Goal: Transaction & Acquisition: Purchase product/service

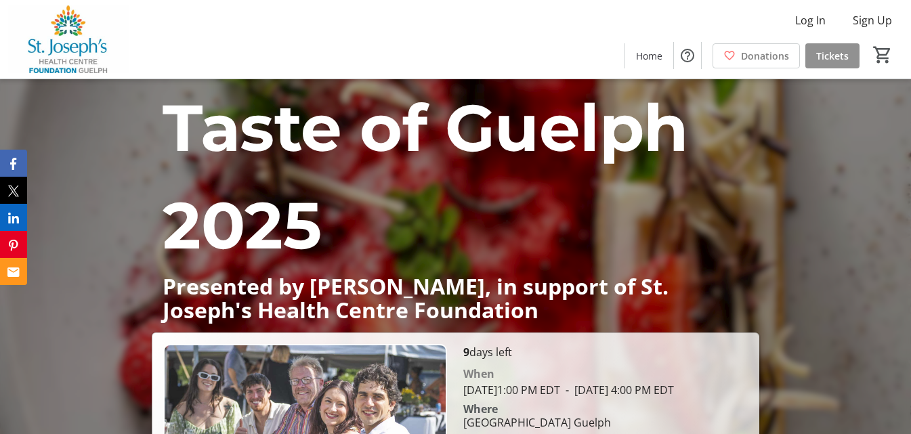
click at [817, 49] on span "Tickets" at bounding box center [832, 56] width 32 height 14
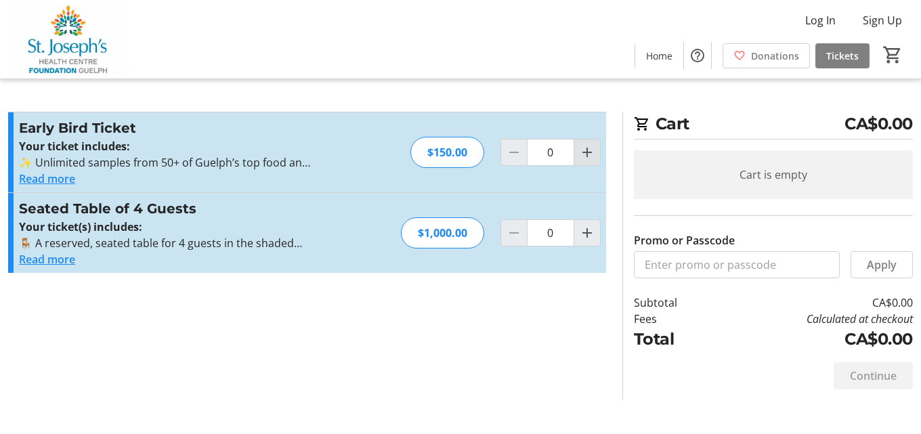
click at [582, 156] on mat-icon "Increment by one" at bounding box center [587, 152] width 16 height 16
type input "3"
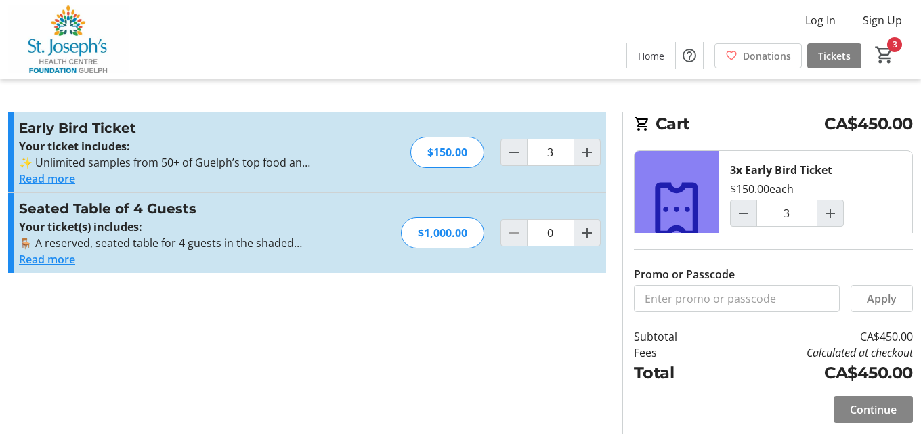
click at [852, 408] on span "Continue" at bounding box center [873, 409] width 47 height 16
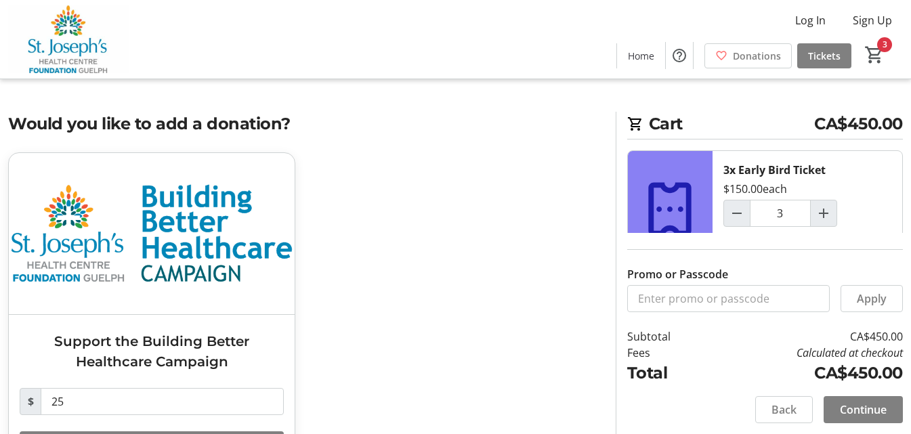
scroll to position [58, 0]
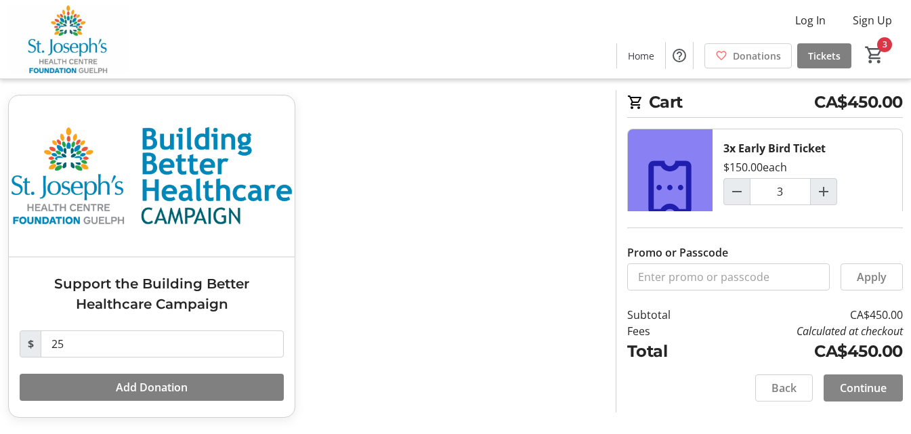
click at [883, 387] on span "Continue" at bounding box center [863, 388] width 47 height 16
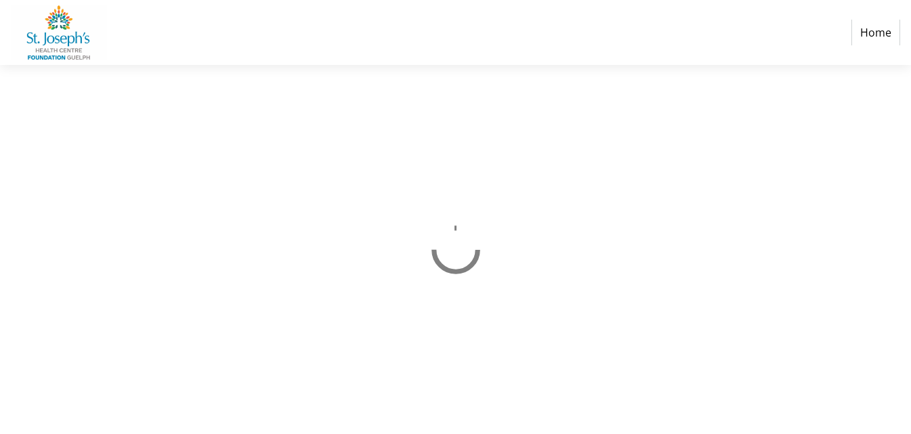
select select "CA"
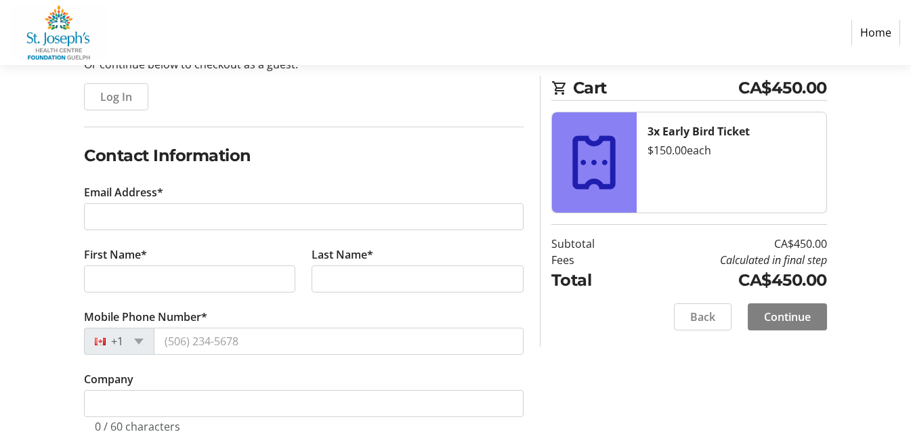
scroll to position [100, 0]
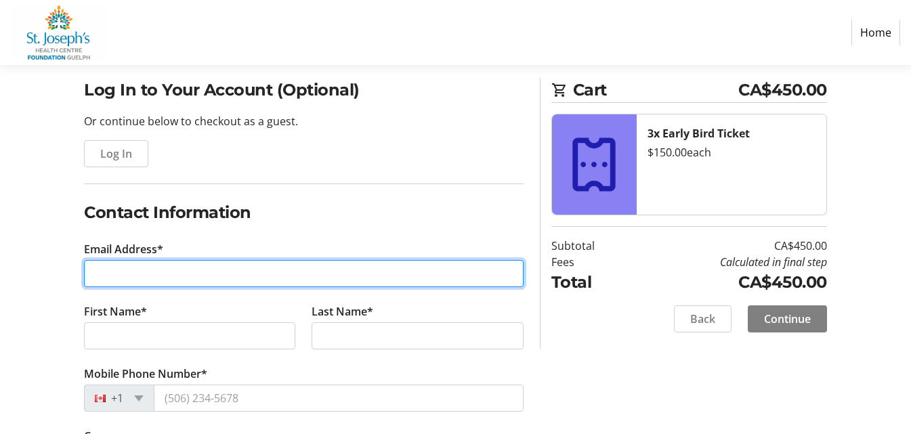
click at [120, 271] on input "Email Address*" at bounding box center [303, 273] width 439 height 27
type input "[PERSON_NAME][EMAIL_ADDRESS][PERSON_NAME][DOMAIN_NAME]"
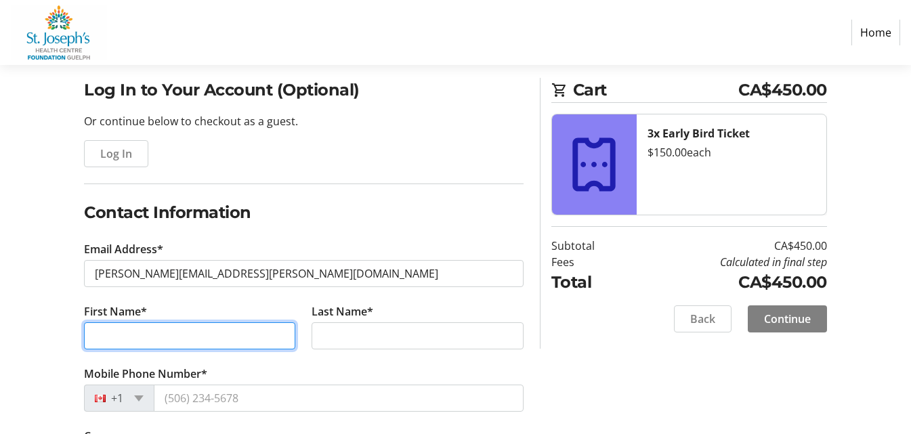
type input "Katelyn"
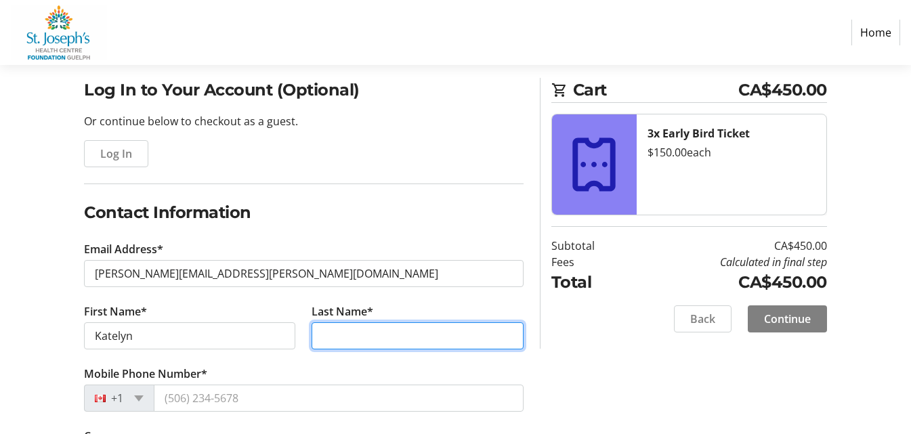
type input "Ronfeld"
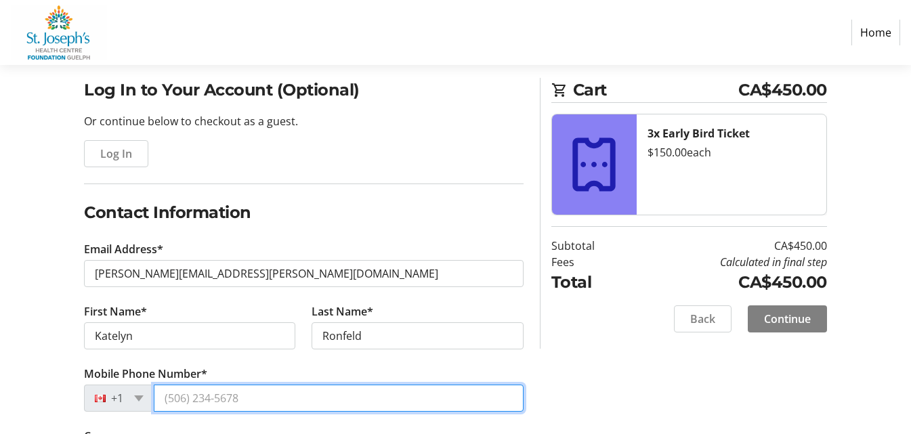
type input "[PHONE_NUMBER]"
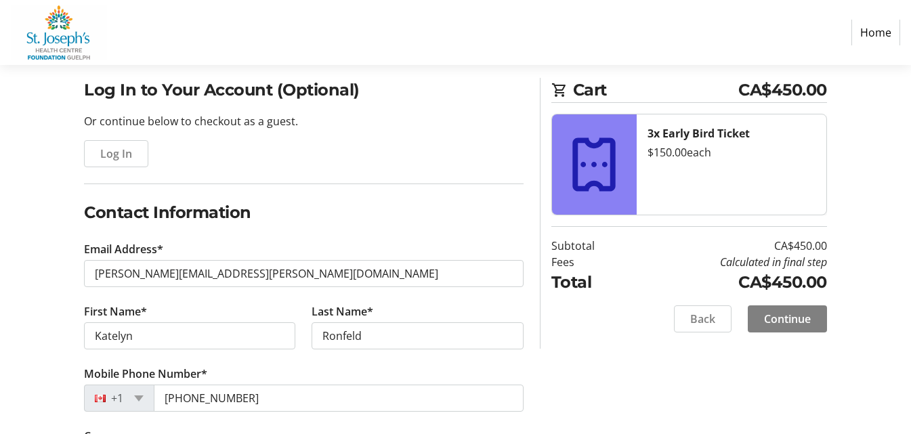
type input "[STREET_ADDRESS][PERSON_NAME]"
type input "Councillor's Office, Second Floor"
type input "Guelph"
select select "ON"
type input "K1H3A1"
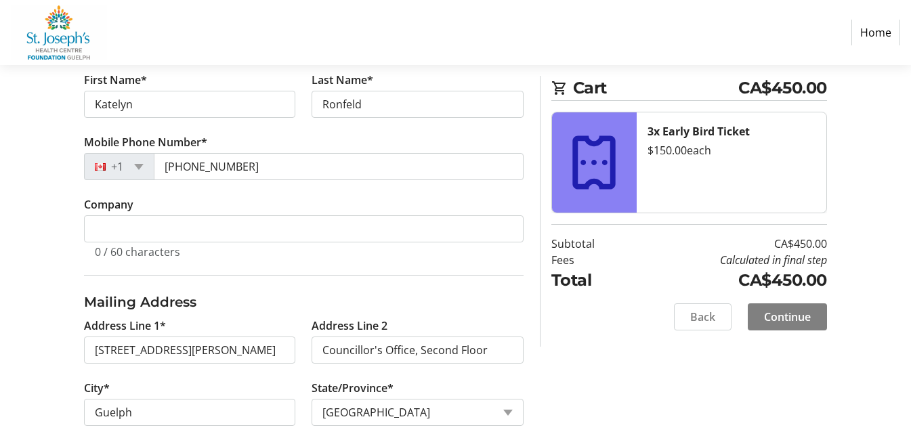
scroll to position [332, 0]
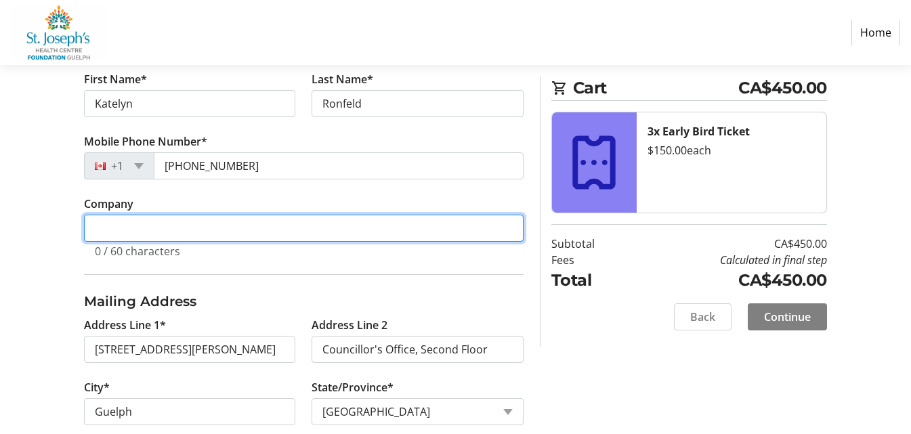
click at [148, 217] on input "Company" at bounding box center [303, 228] width 439 height 27
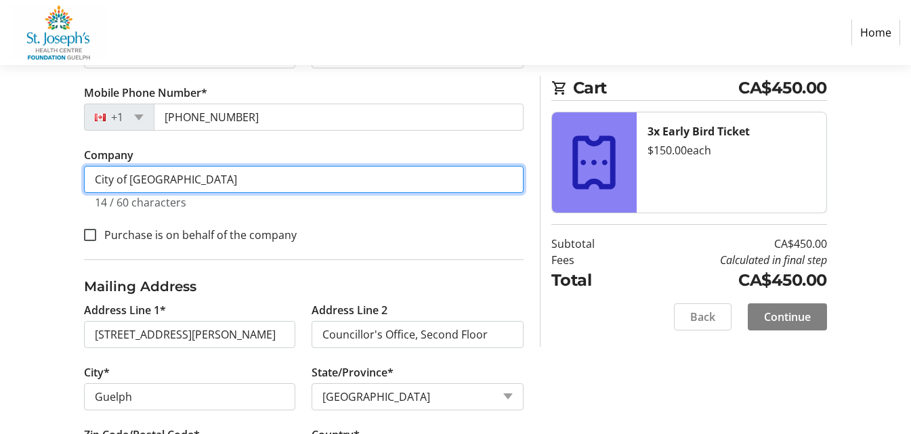
scroll to position [381, 0]
type input "City of [GEOGRAPHIC_DATA]"
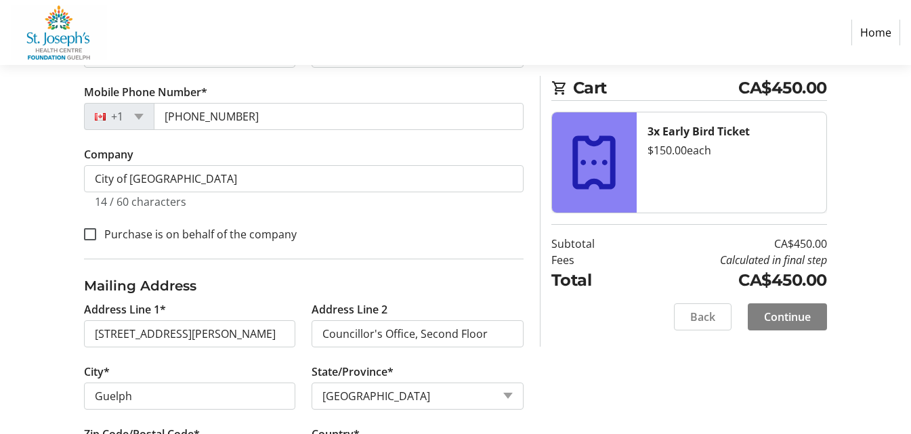
click at [70, 275] on div "Log In to Your Account (Optional) Or continue below to checkout as a guest. Log…" at bounding box center [455, 150] width 911 height 708
click at [89, 231] on input "Purchase is on behalf of the company" at bounding box center [90, 234] width 12 height 12
checkbox input "true"
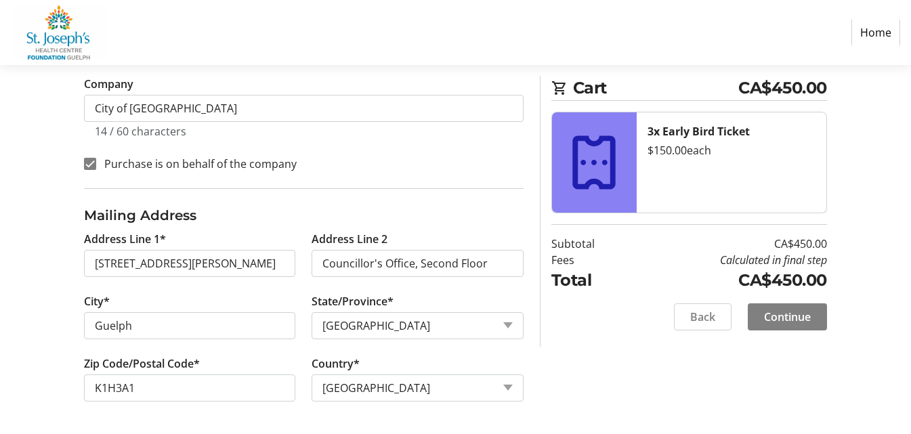
click at [509, 244] on tr-form-field "Address Line 2 Councillor's Office, Second Floor" at bounding box center [416, 262] width 227 height 62
drag, startPoint x: 508, startPoint y: 254, endPoint x: 139, endPoint y: 314, distance: 373.9
click at [139, 314] on div "Address Line 1* 1 [PERSON_NAME] Street Address Line 2 Councillor's Office, [GEO…" at bounding box center [304, 324] width 456 height 187
click at [804, 309] on span "Continue" at bounding box center [787, 317] width 47 height 16
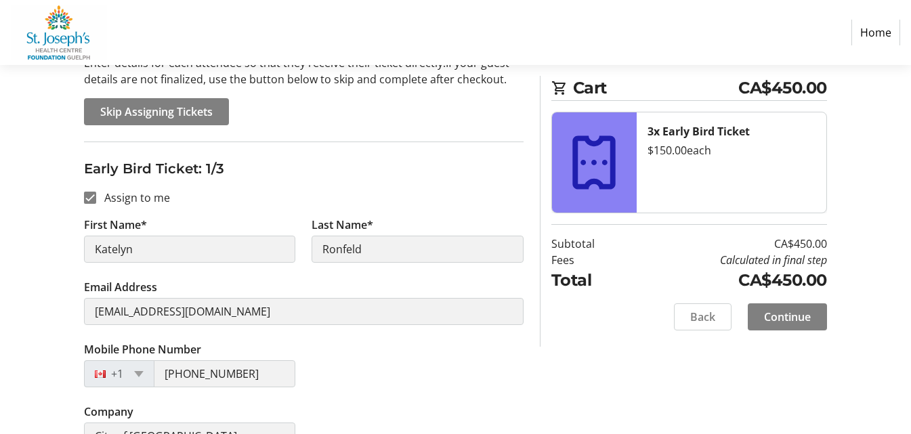
scroll to position [154, 0]
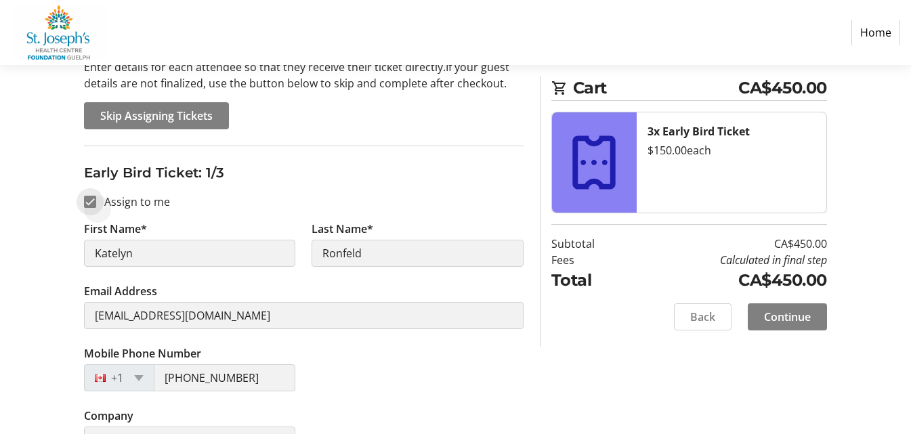
click at [91, 201] on input "Assign to me" at bounding box center [90, 202] width 12 height 12
checkbox input "false"
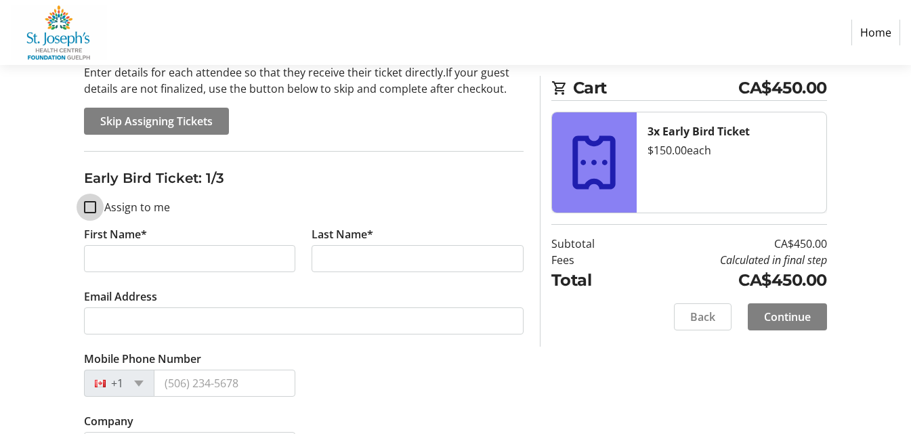
scroll to position [149, 0]
click at [119, 243] on tr-form-field "First Name*" at bounding box center [189, 256] width 227 height 62
drag, startPoint x: 119, startPoint y: 252, endPoint x: 119, endPoint y: 243, distance: 8.8
click at [119, 243] on tr-form-field "First Name*" at bounding box center [189, 256] width 227 height 62
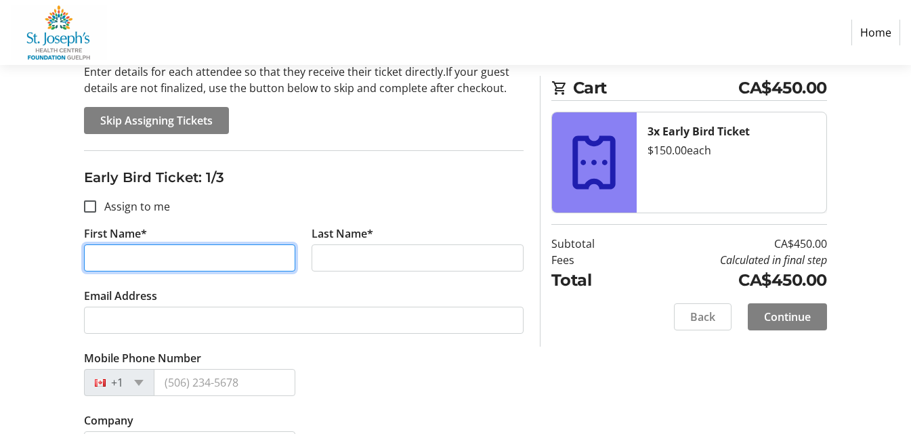
click at [119, 255] on input "First Name*" at bounding box center [189, 257] width 211 height 27
type input "Phil"
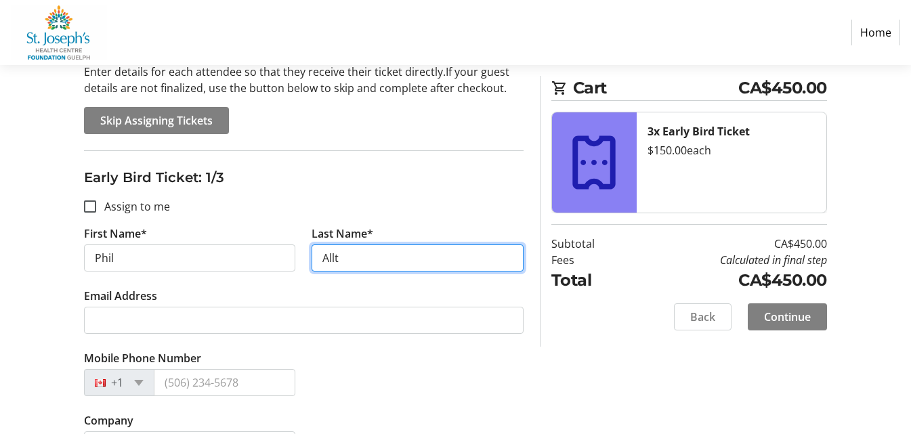
type input "Allt"
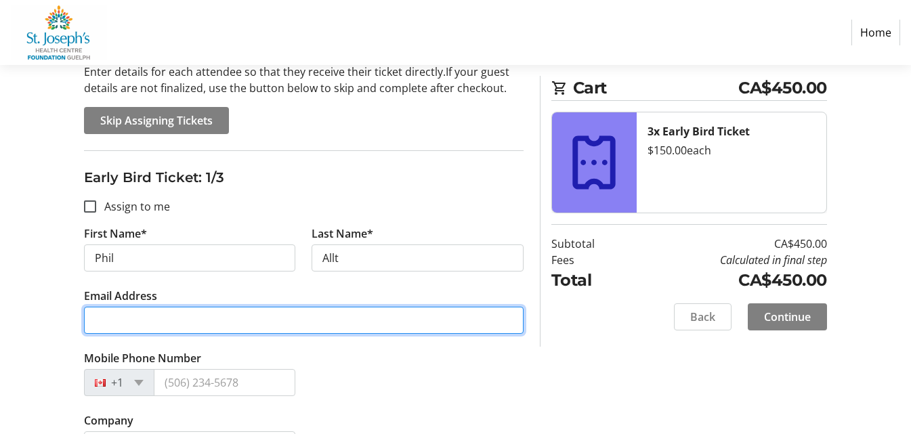
click at [118, 326] on input "Email Address" at bounding box center [303, 320] width 439 height 27
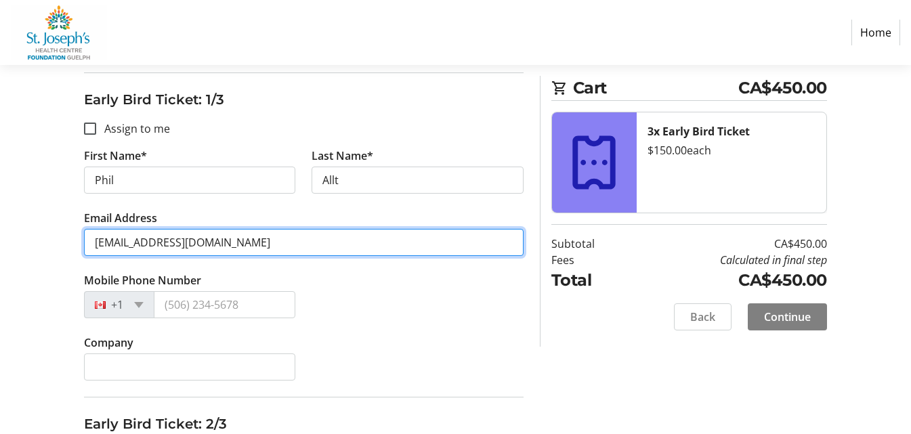
scroll to position [227, 0]
type input "[EMAIL_ADDRESS][DOMAIN_NAME]"
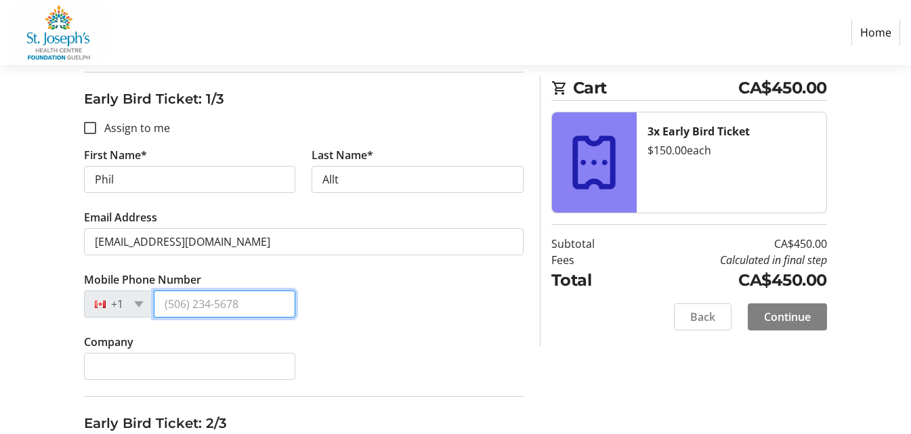
click at [176, 307] on input "Mobile Phone Number" at bounding box center [225, 303] width 142 height 27
click at [194, 303] on input "Mobile Phone Number" at bounding box center [225, 303] width 142 height 27
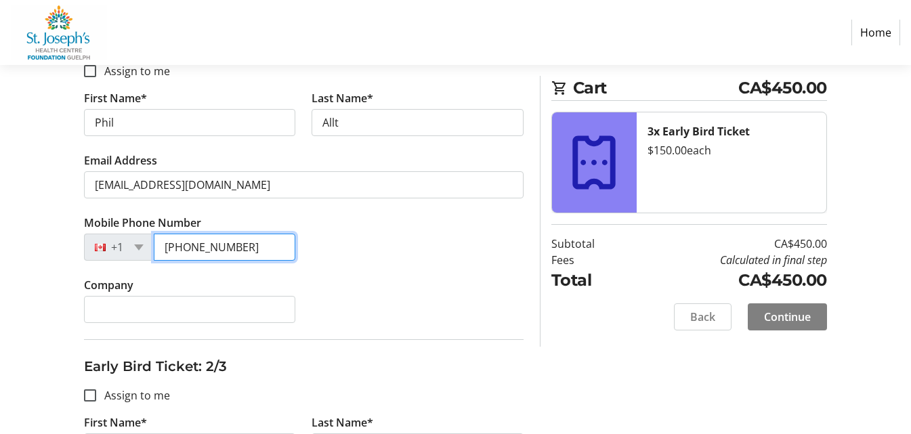
scroll to position [285, 0]
type input "[PHONE_NUMBER]"
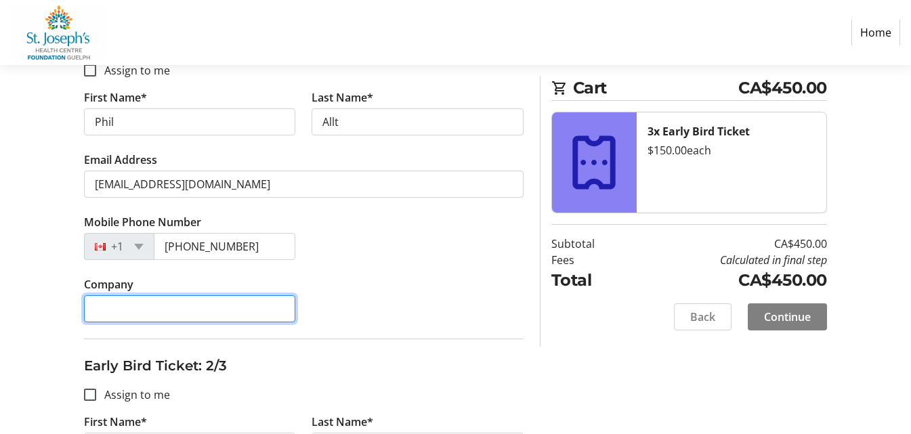
click at [226, 302] on input "Company" at bounding box center [189, 308] width 211 height 27
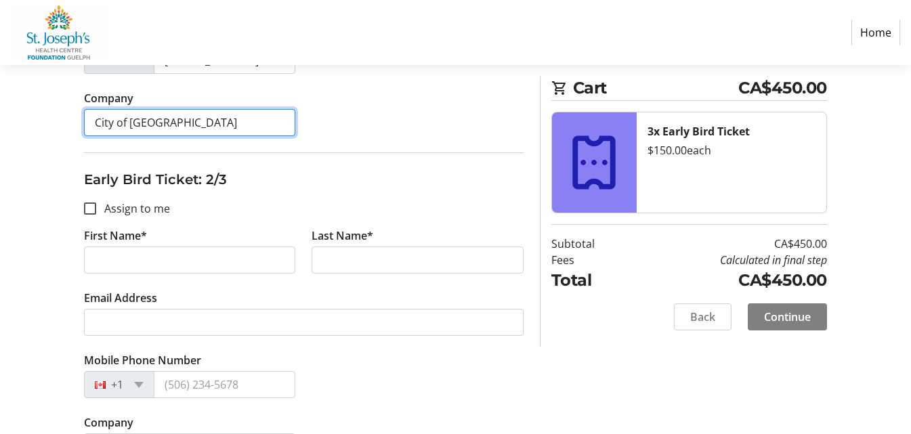
scroll to position [473, 0]
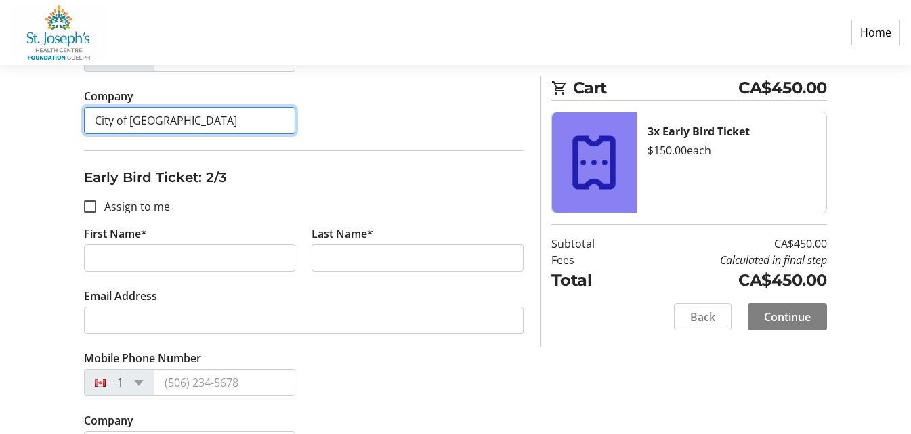
type input "City of [GEOGRAPHIC_DATA]"
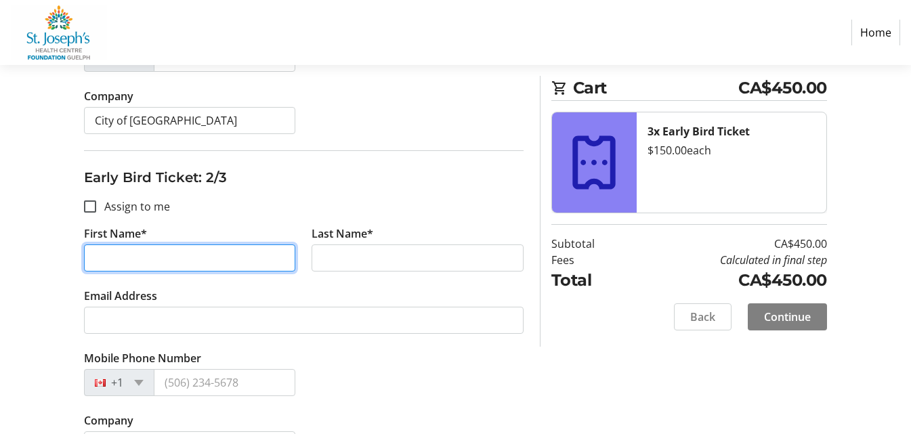
click at [103, 264] on input "First Name*" at bounding box center [189, 257] width 211 height 27
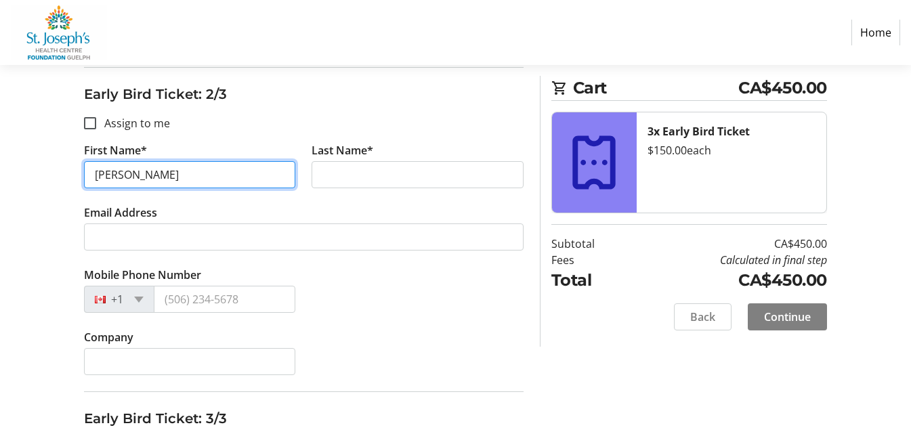
scroll to position [513, 0]
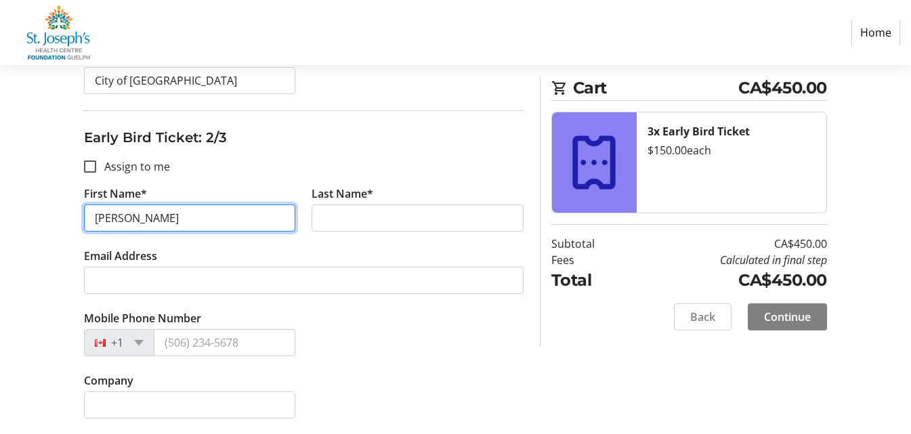
type input "[PERSON_NAME]"
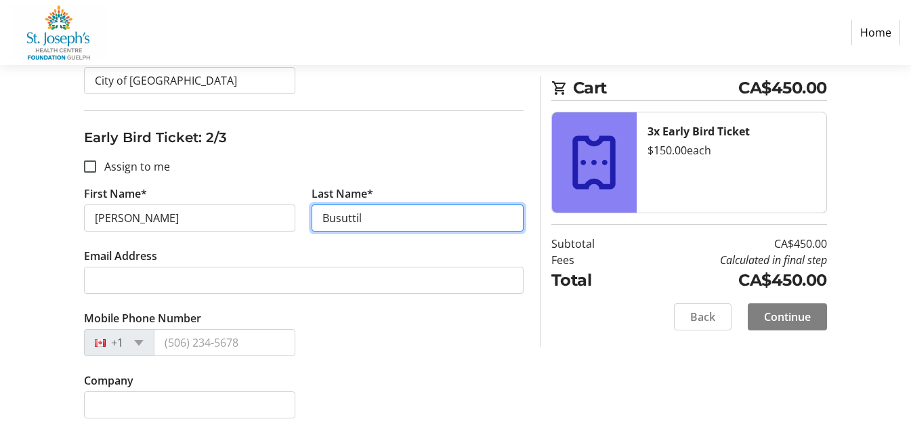
type input "Busuttil"
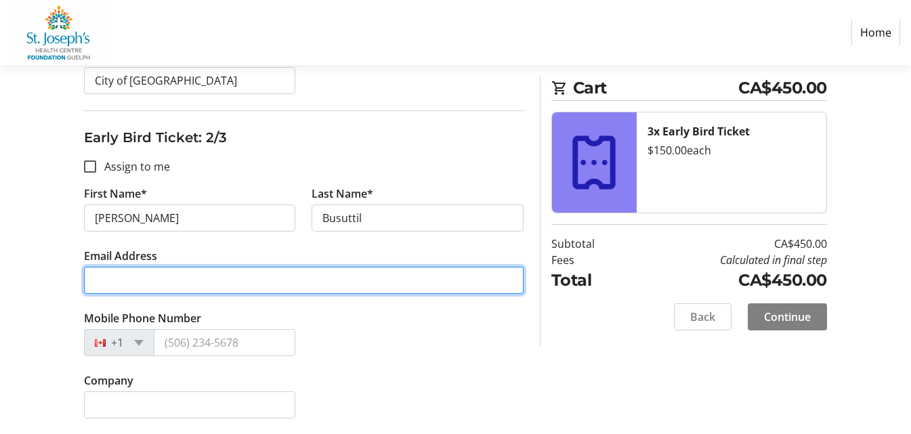
click at [160, 272] on input "Email Address" at bounding box center [303, 280] width 439 height 27
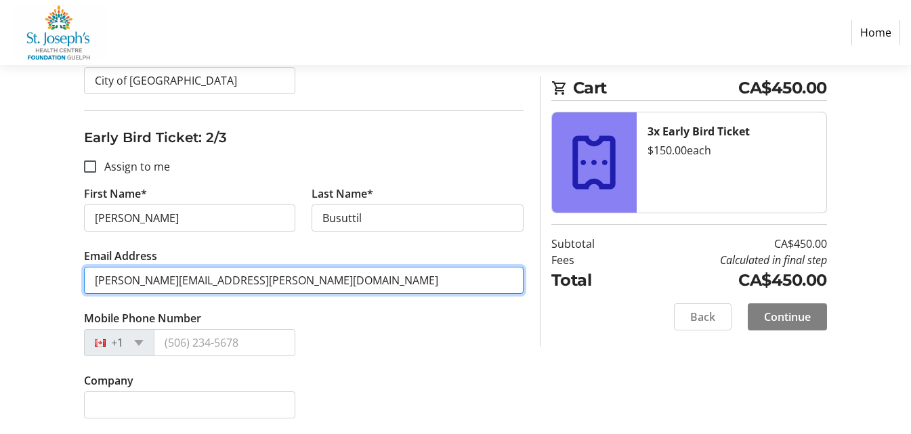
type input "[PERSON_NAME][EMAIL_ADDRESS][PERSON_NAME][DOMAIN_NAME]"
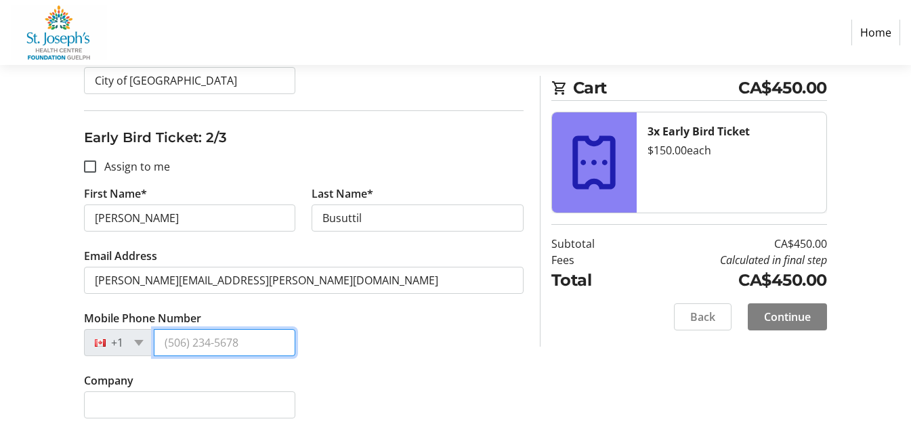
click at [200, 348] on input "Mobile Phone Number" at bounding box center [225, 342] width 142 height 27
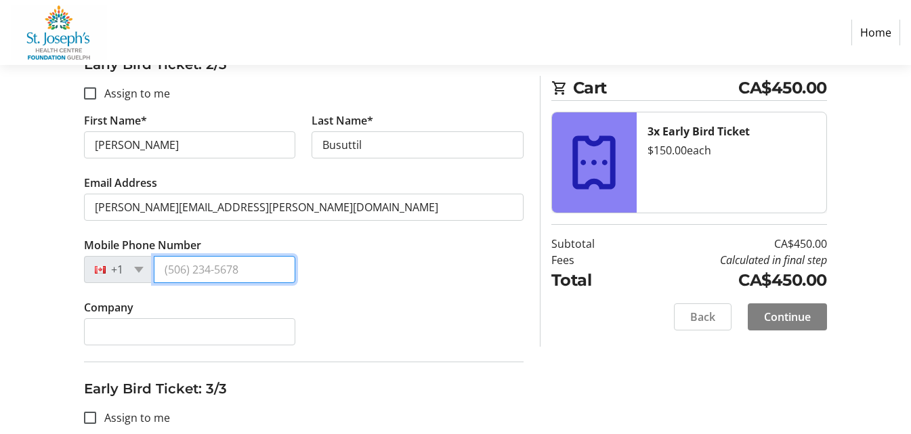
scroll to position [591, 0]
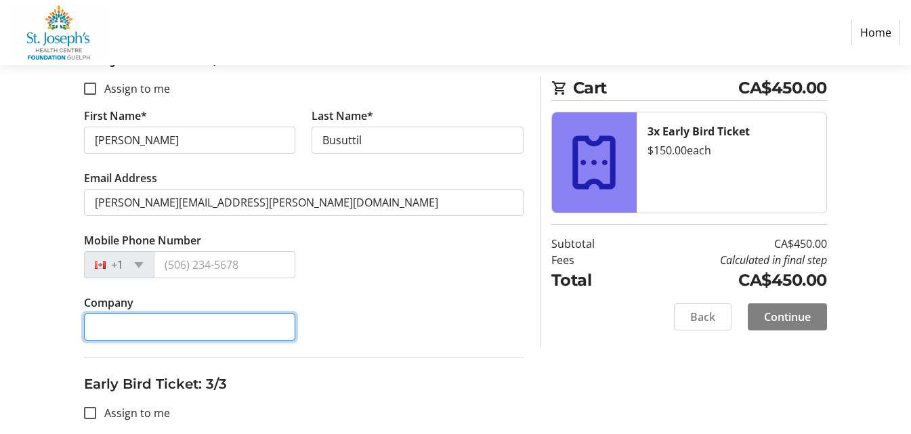
click at [152, 319] on input "Company" at bounding box center [189, 326] width 211 height 27
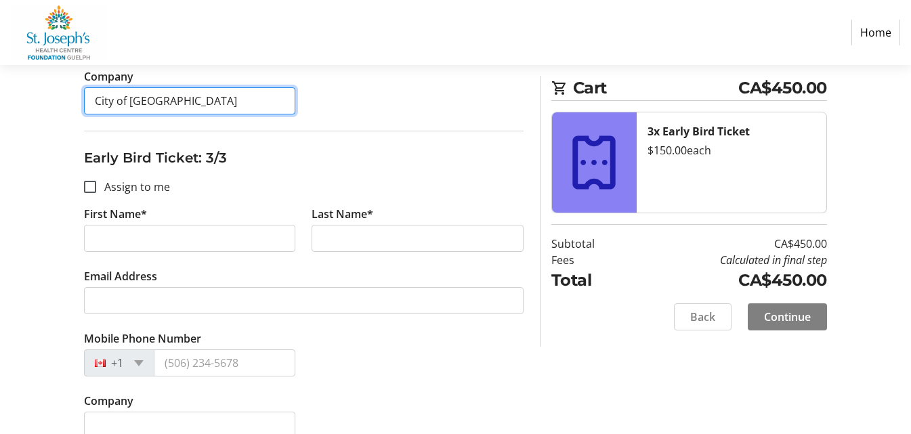
scroll to position [818, 0]
type input "City of [GEOGRAPHIC_DATA]"
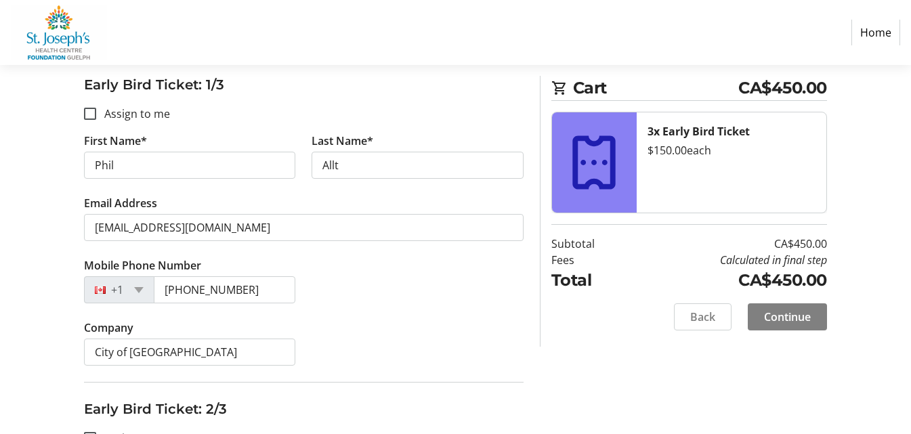
scroll to position [241, 0]
drag, startPoint x: 250, startPoint y: 303, endPoint x: 130, endPoint y: 276, distance: 122.9
click at [130, 276] on tr-form-field "Mobile Phone Number [PHONE_NUMBER]" at bounding box center [189, 289] width 227 height 62
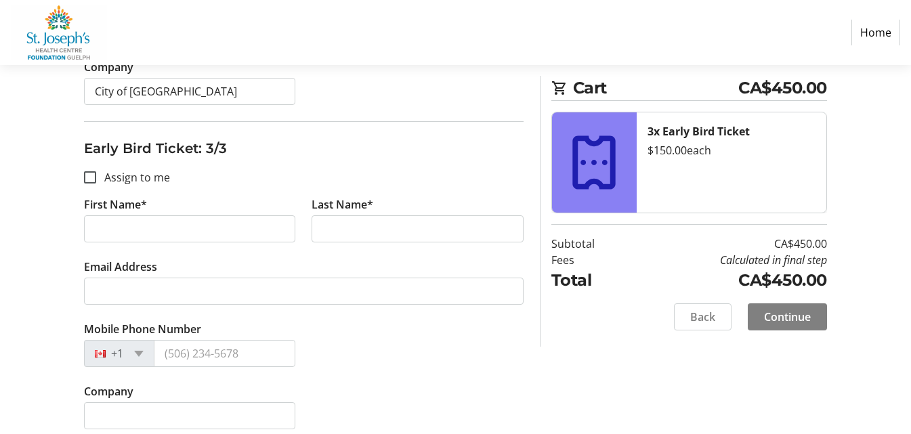
scroll to position [827, 0]
click at [116, 220] on input "First Name*" at bounding box center [189, 228] width 211 height 27
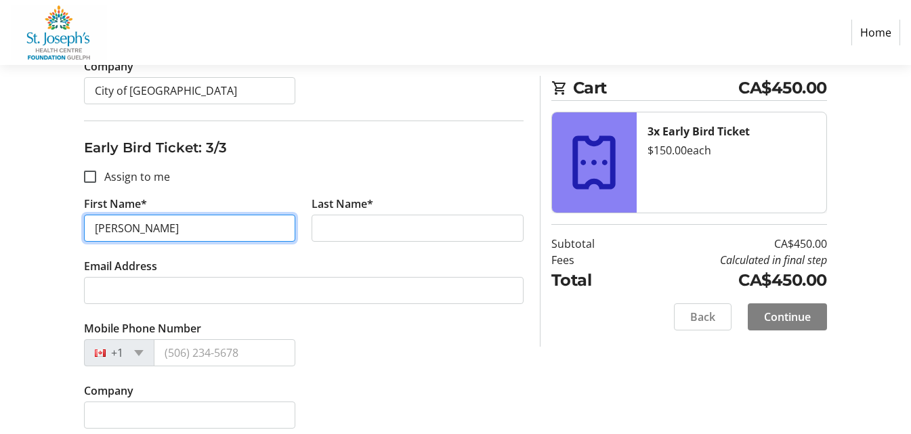
type input "[PERSON_NAME]"
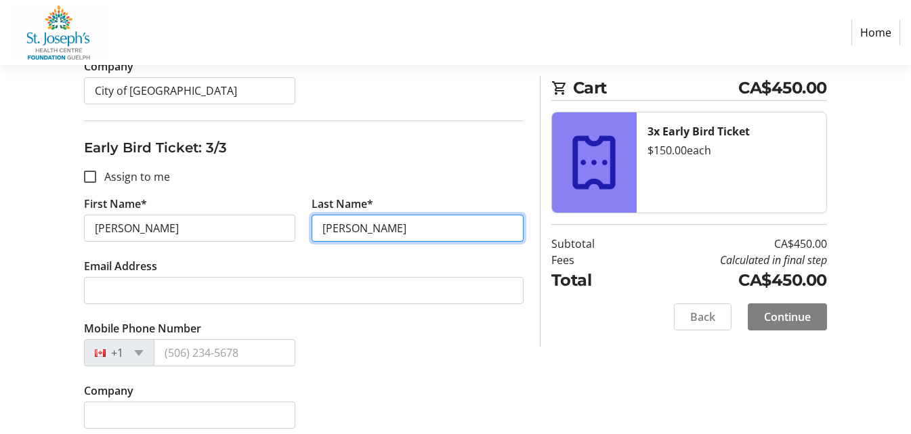
type input "[PERSON_NAME]"
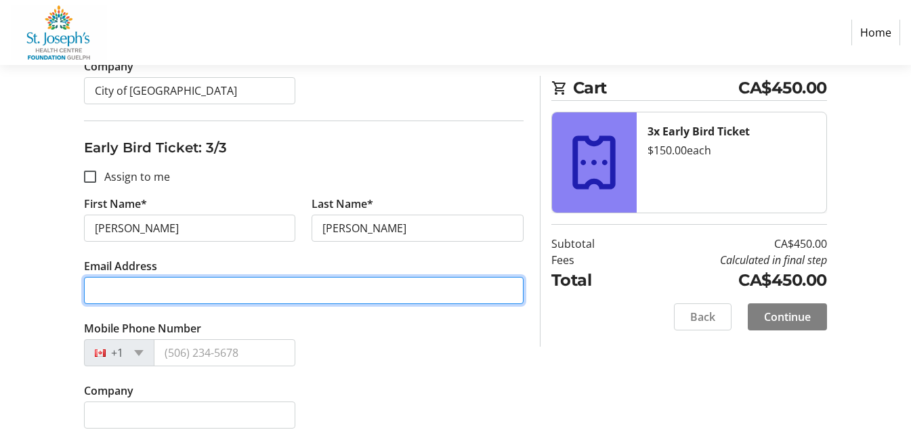
click at [92, 290] on input "Email Address" at bounding box center [303, 290] width 439 height 27
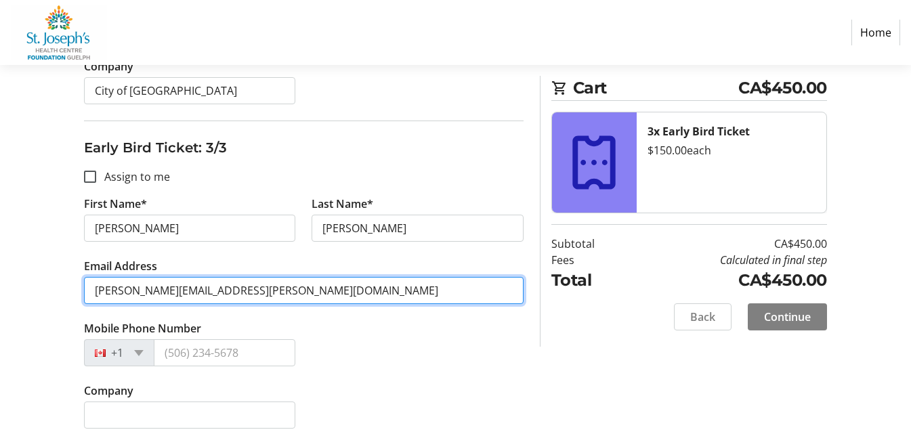
type input "[PERSON_NAME][EMAIL_ADDRESS][PERSON_NAME][DOMAIN_NAME]"
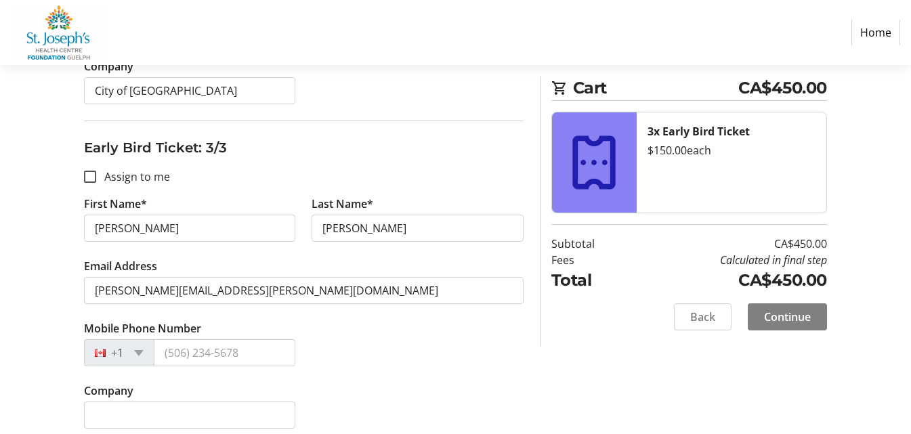
click at [345, 379] on div "Mobile Phone Number +1" at bounding box center [304, 351] width 456 height 62
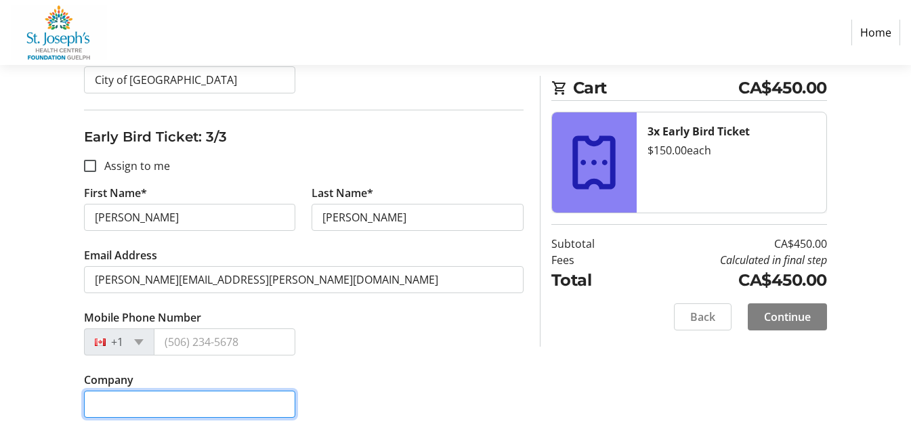
click at [147, 404] on input "Company" at bounding box center [189, 404] width 211 height 27
type input "City of [GEOGRAPHIC_DATA]"
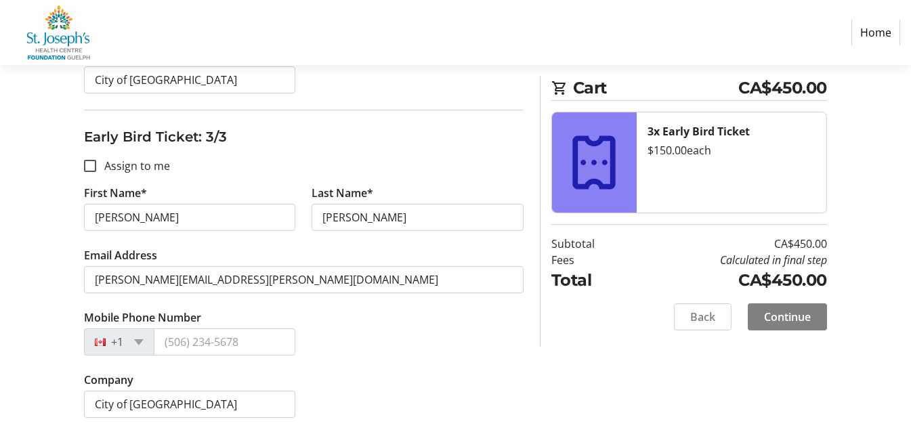
click at [289, 362] on tr-form-field "Mobile Phone Number +1" at bounding box center [189, 340] width 227 height 62
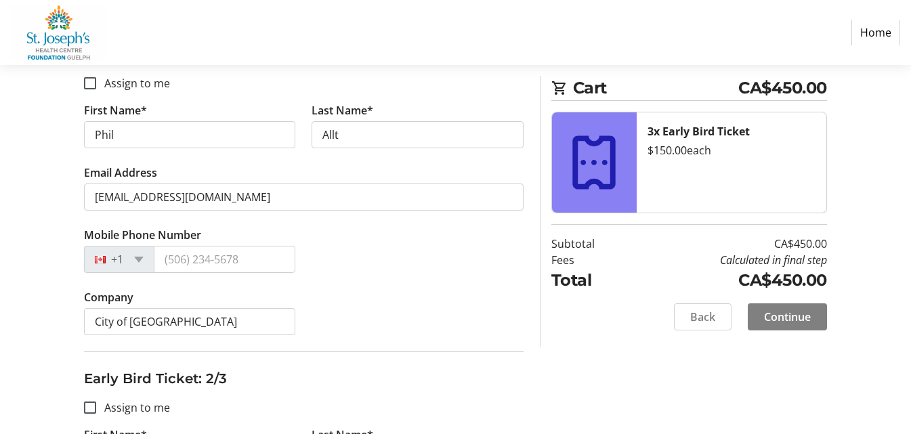
scroll to position [329, 0]
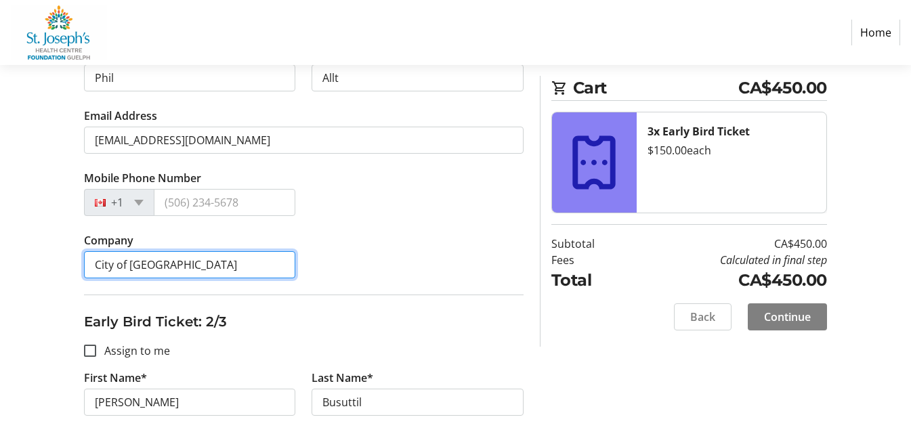
click at [189, 270] on input "City of [GEOGRAPHIC_DATA]" at bounding box center [189, 264] width 211 height 27
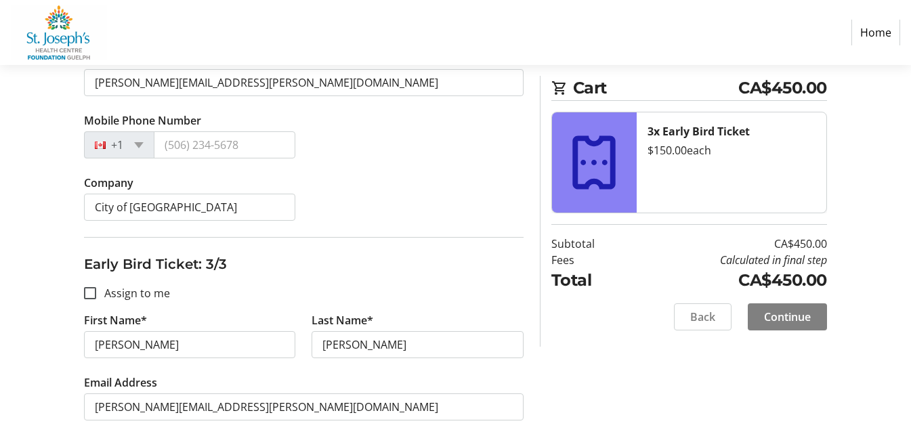
scroll to position [710, 0]
type input "City of Guelph Councillor"
click at [189, 209] on input "City of [GEOGRAPHIC_DATA]" at bounding box center [189, 207] width 211 height 27
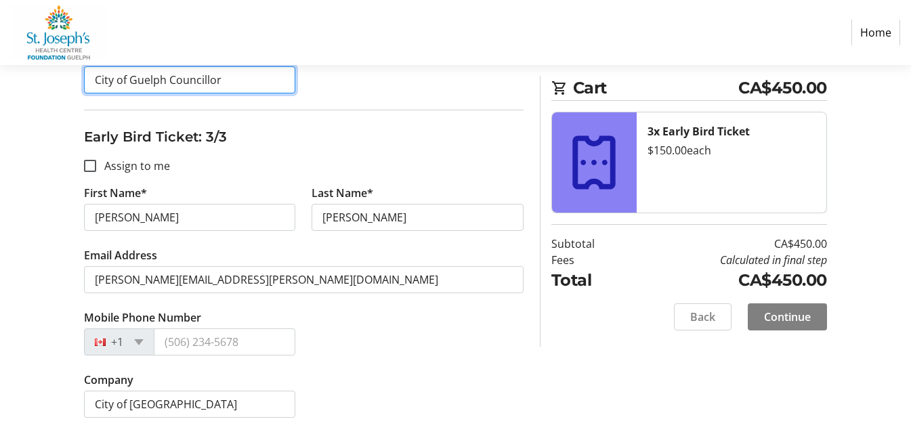
type input "City of Guelph Councillor"
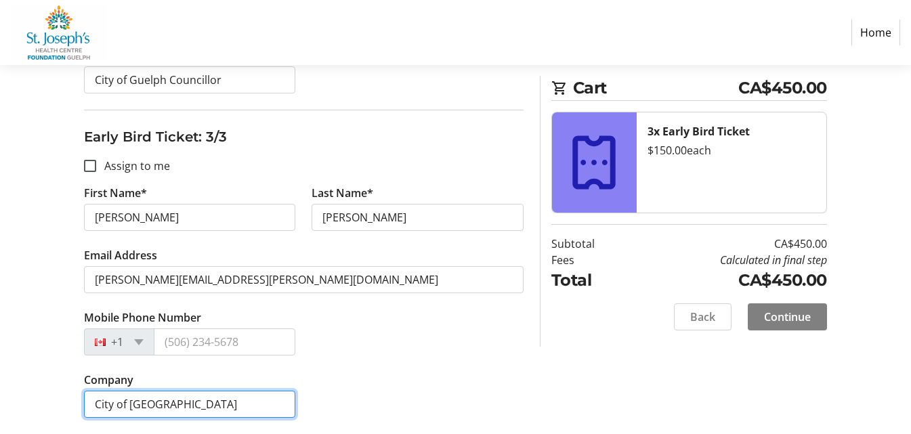
click at [160, 408] on input "City of [GEOGRAPHIC_DATA]" at bounding box center [189, 404] width 211 height 27
click at [183, 412] on input "City of [GEOGRAPHIC_DATA]" at bounding box center [189, 404] width 211 height 27
type input "City of Guelph Councillor"
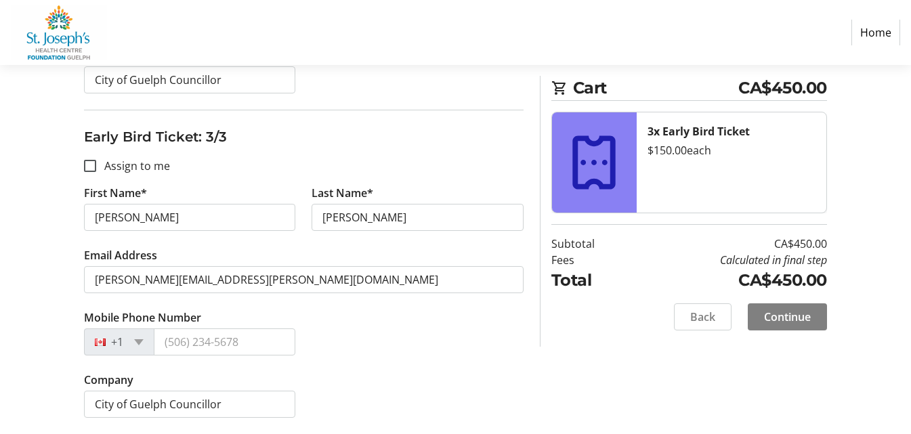
click at [421, 347] on div "Mobile Phone Number +1" at bounding box center [304, 340] width 456 height 62
click at [798, 309] on span "Continue" at bounding box center [787, 317] width 47 height 16
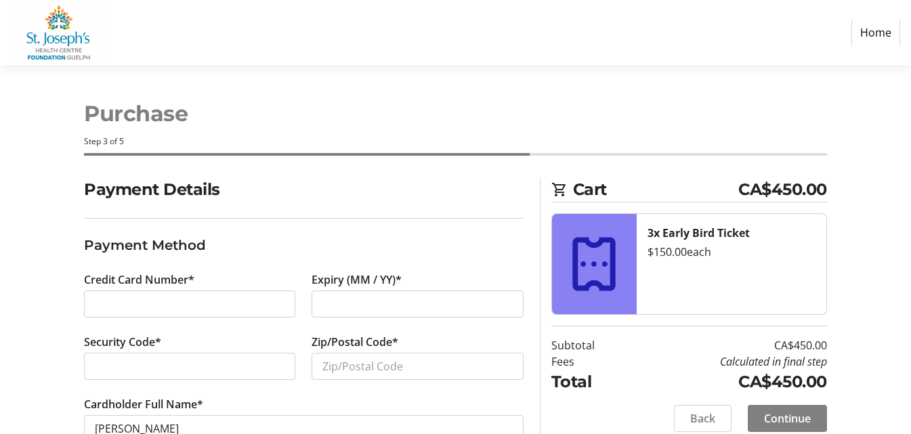
scroll to position [41, 0]
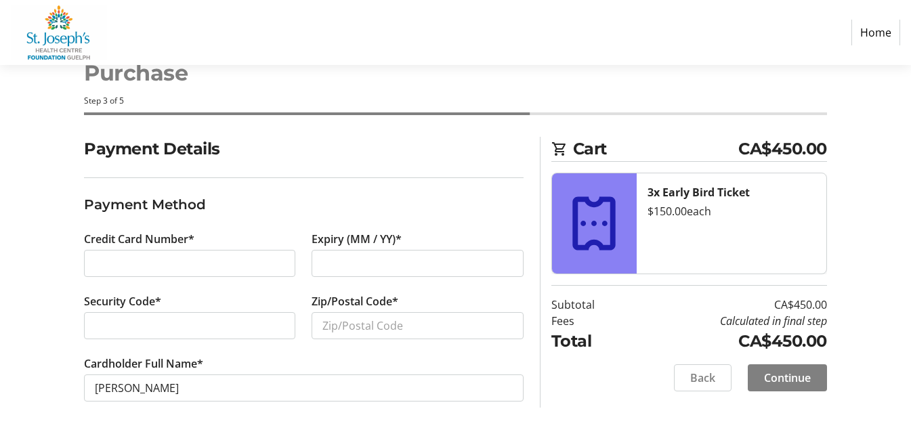
click at [152, 252] on div at bounding box center [189, 263] width 211 height 27
click at [159, 317] on div at bounding box center [189, 325] width 211 height 27
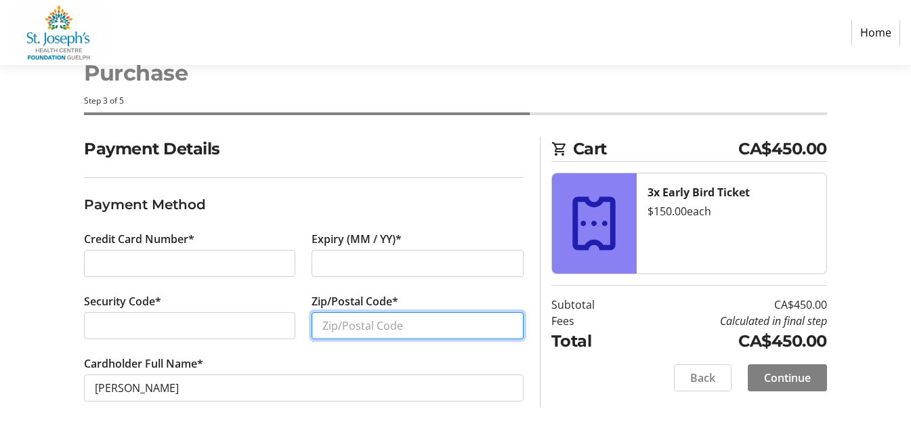
click at [382, 331] on input "Zip/Postal Code*" at bounding box center [416, 325] width 211 height 27
type input "N1H3A1"
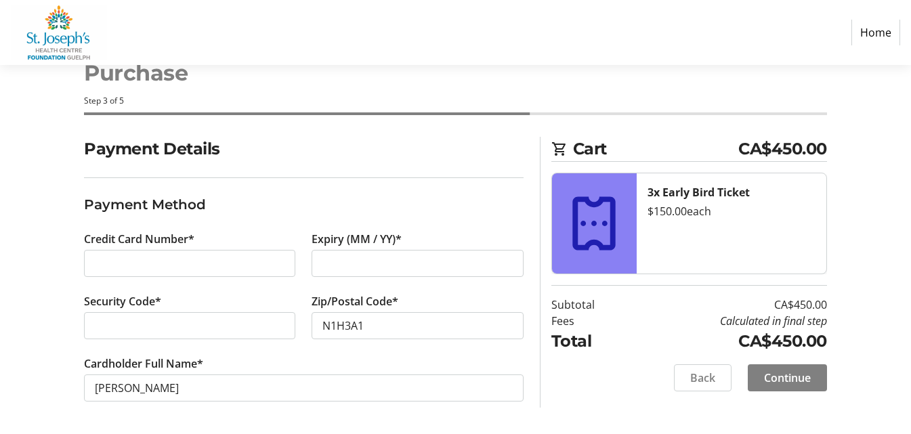
click at [342, 357] on tr-form-field "Cardholder Full Name* [PERSON_NAME]" at bounding box center [303, 386] width 439 height 62
click at [796, 379] on span "Continue" at bounding box center [787, 378] width 47 height 16
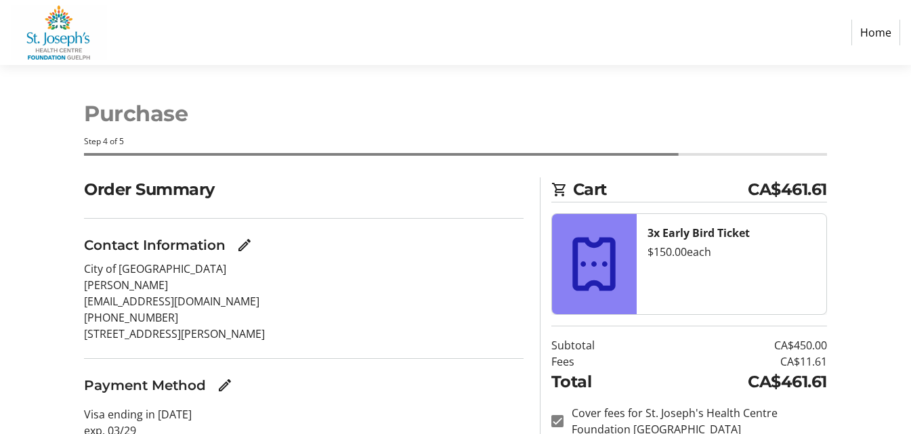
scroll to position [93, 0]
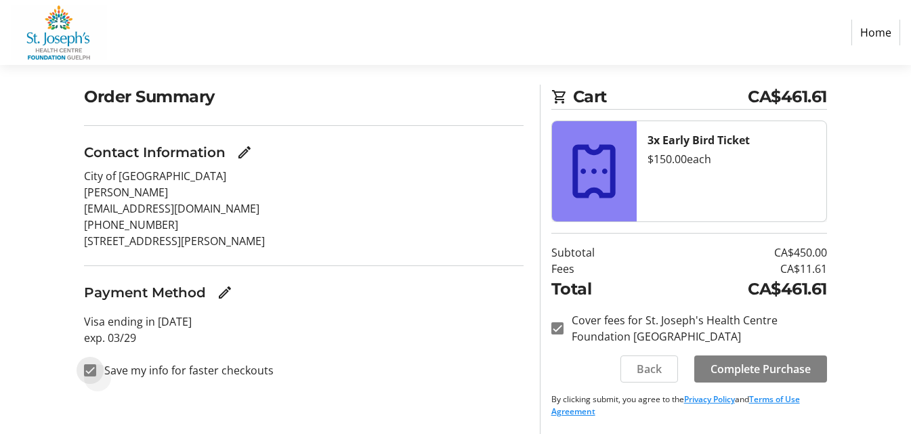
click at [88, 368] on input "Save my info for faster checkouts" at bounding box center [90, 370] width 12 height 12
checkbox input "false"
click at [303, 385] on section "Order Summary Contact Information City of Guelph [PERSON_NAME] [PERSON_NAME][EM…" at bounding box center [303, 240] width 439 height 310
click at [759, 368] on span "Complete Purchase" at bounding box center [760, 369] width 100 height 16
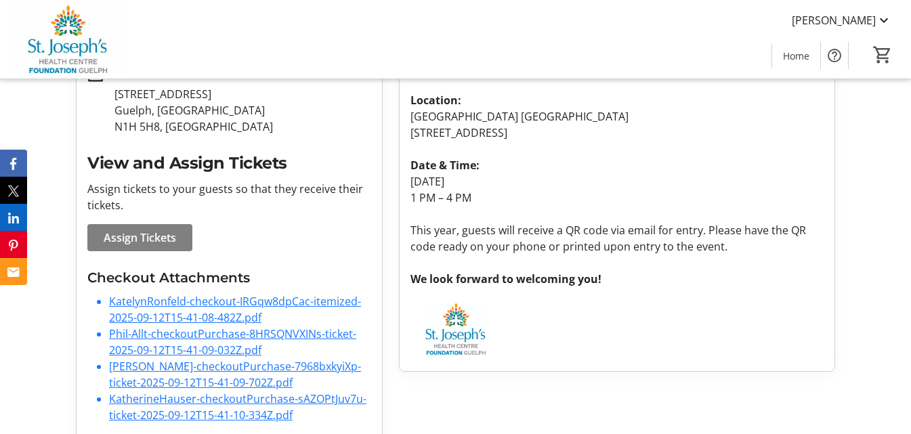
scroll to position [343, 0]
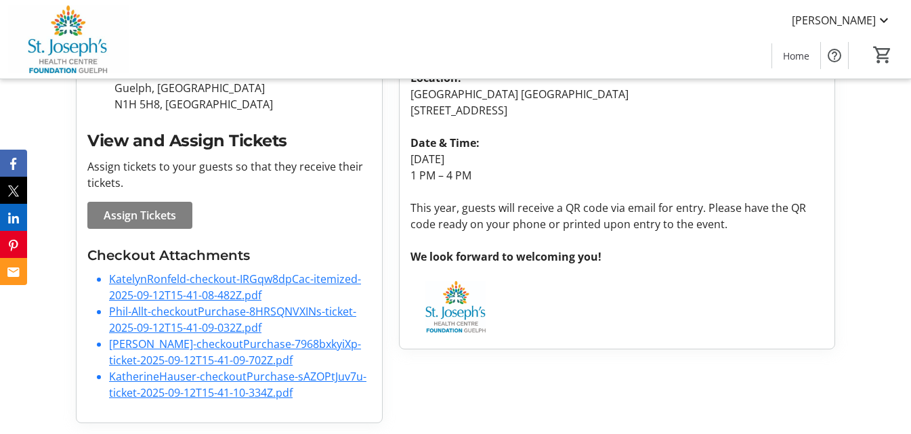
click at [181, 280] on link "KatelynRonfeld-checkout-IRGqw8dpCac-itemized-2025-09-12T15-41-08-482Z.pdf" at bounding box center [235, 286] width 252 height 31
click at [192, 309] on link "Phil-Allt-checkoutPurchase-8HRSQNVXINs-ticket-2025-09-12T15-41-09-032Z.pdf" at bounding box center [232, 319] width 247 height 31
click at [178, 351] on li "[PERSON_NAME]-checkoutPurchase-7968bxkyiXp-ticket-2025-09-12T15-41-09-702Z.pdf" at bounding box center [240, 352] width 262 height 32
click at [180, 339] on link "[PERSON_NAME]-checkoutPurchase-7968bxkyiXp-ticket-2025-09-12T15-41-09-702Z.pdf" at bounding box center [235, 351] width 252 height 31
click at [186, 374] on link "KatherineHauser-checkoutPurchase-sAZOPtJuv7u-ticket-2025-09-12T15-41-10-334Z.pdf" at bounding box center [237, 384] width 257 height 31
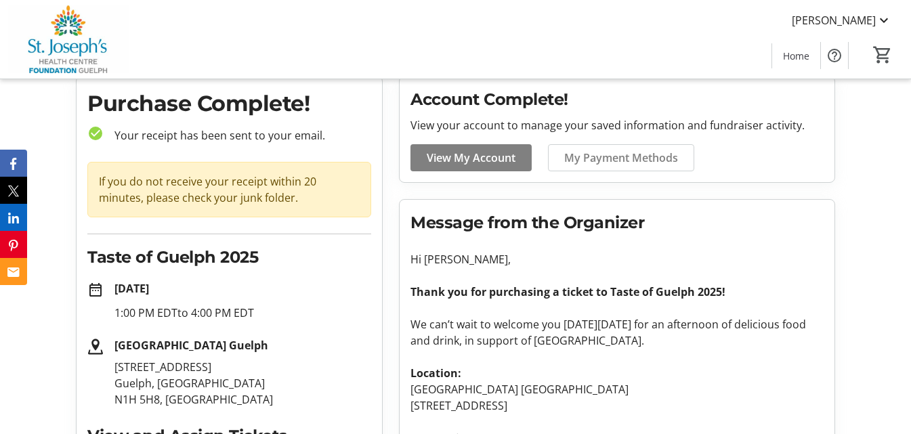
scroll to position [0, 0]
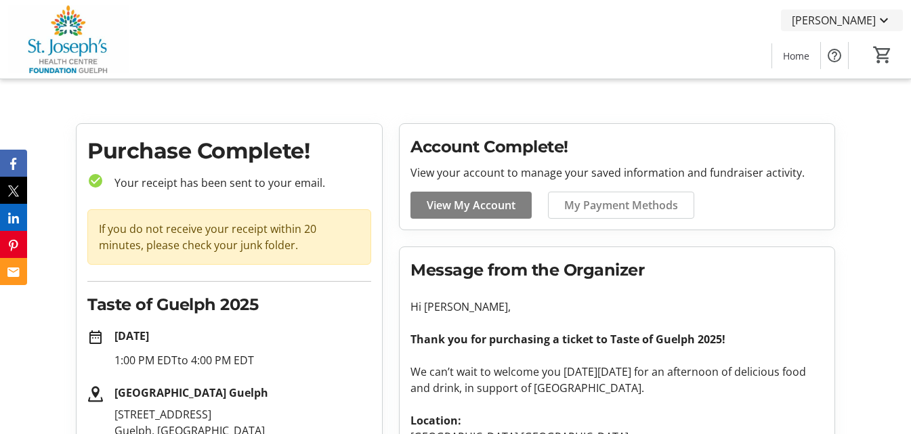
click at [888, 22] on mat-icon at bounding box center [883, 20] width 16 height 16
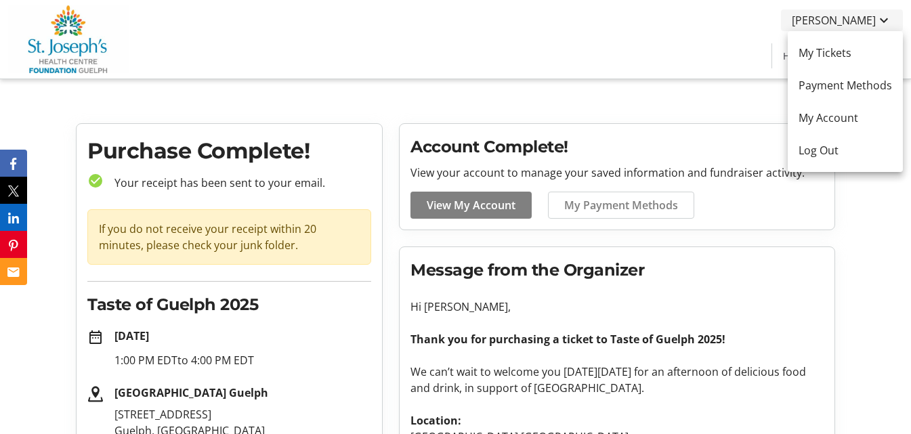
click at [888, 22] on div at bounding box center [455, 217] width 911 height 434
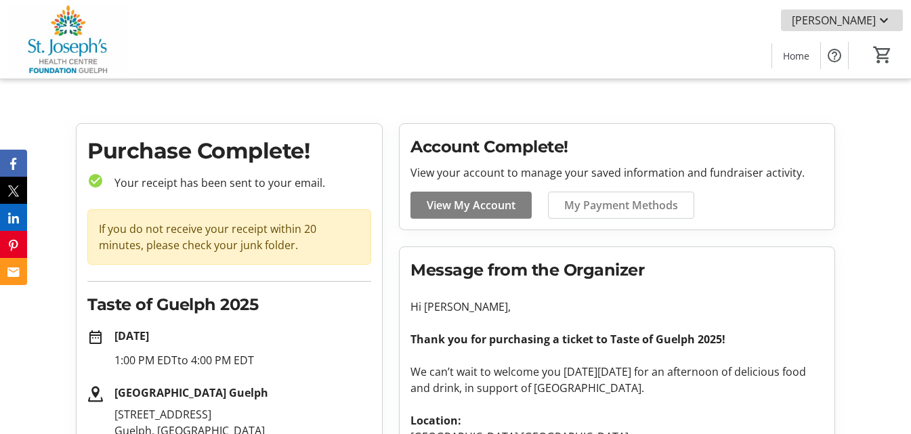
click at [888, 22] on mat-icon at bounding box center [883, 20] width 16 height 16
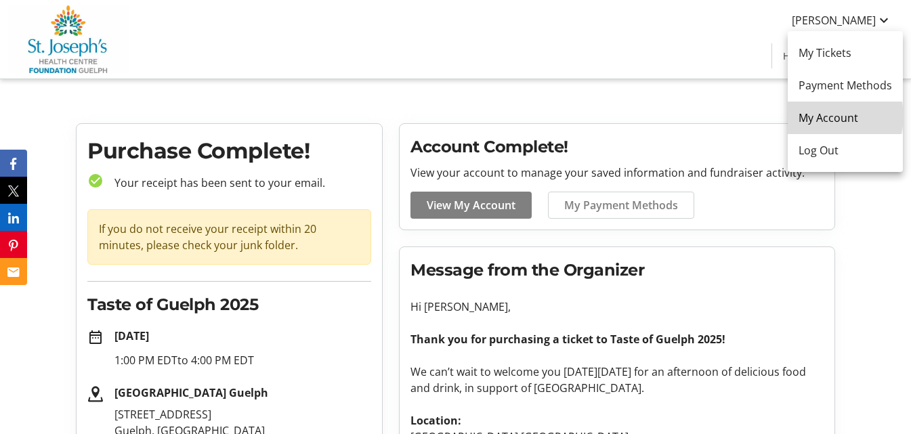
click at [832, 116] on span "My Account" at bounding box center [844, 118] width 93 height 16
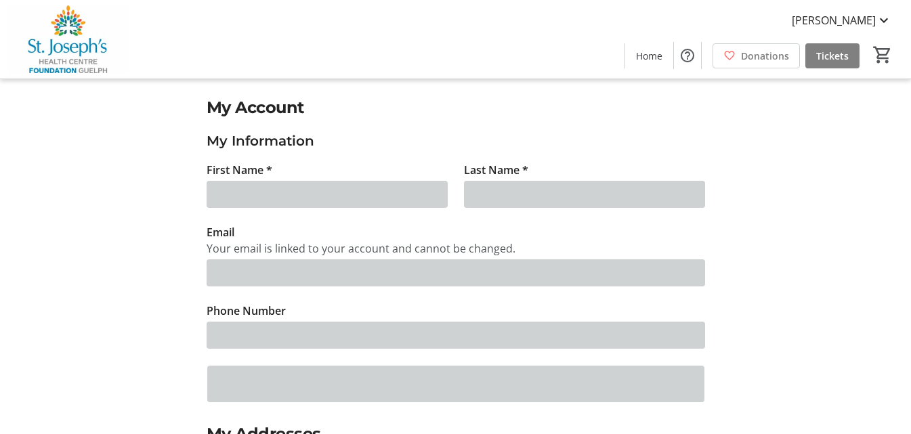
type input "Katelyn"
type input "Ronfeld"
type input "[EMAIL_ADDRESS][DOMAIN_NAME]"
type input "[PHONE_NUMBER]"
